Goal: Subscribe to service/newsletter

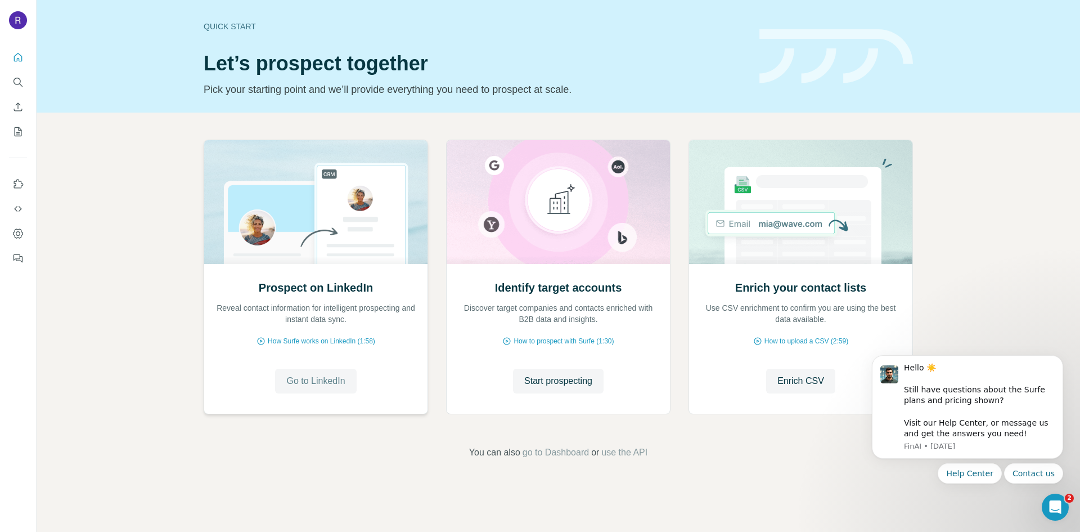
click at [326, 389] on button "Go to LinkedIn" at bounding box center [315, 380] width 81 height 25
click at [17, 227] on button "Dashboard" at bounding box center [18, 233] width 18 height 20
